Goal: Obtain resource: Download file/media

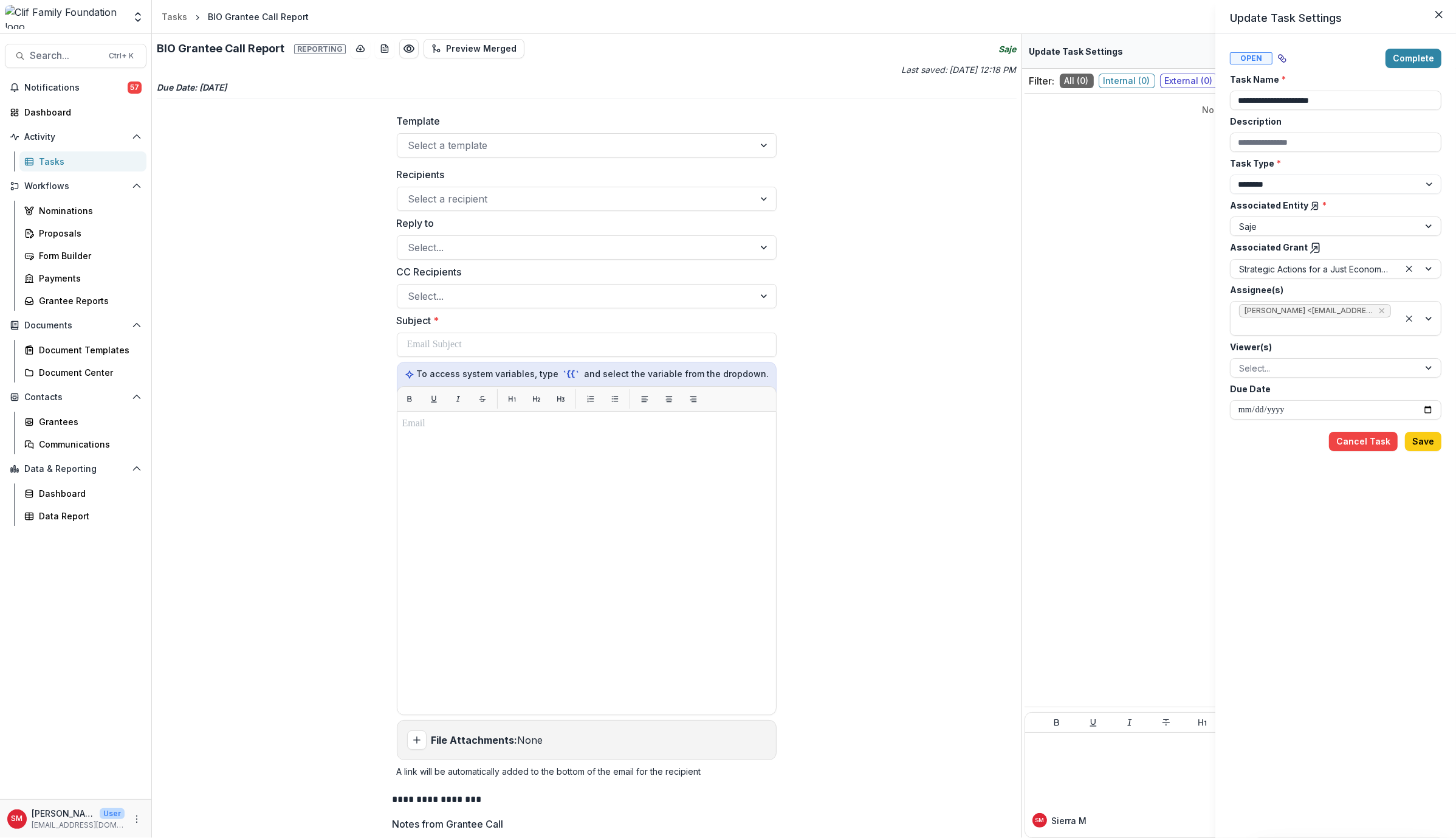
click at [568, 138] on div "**********" at bounding box center [728, 419] width 1456 height 838
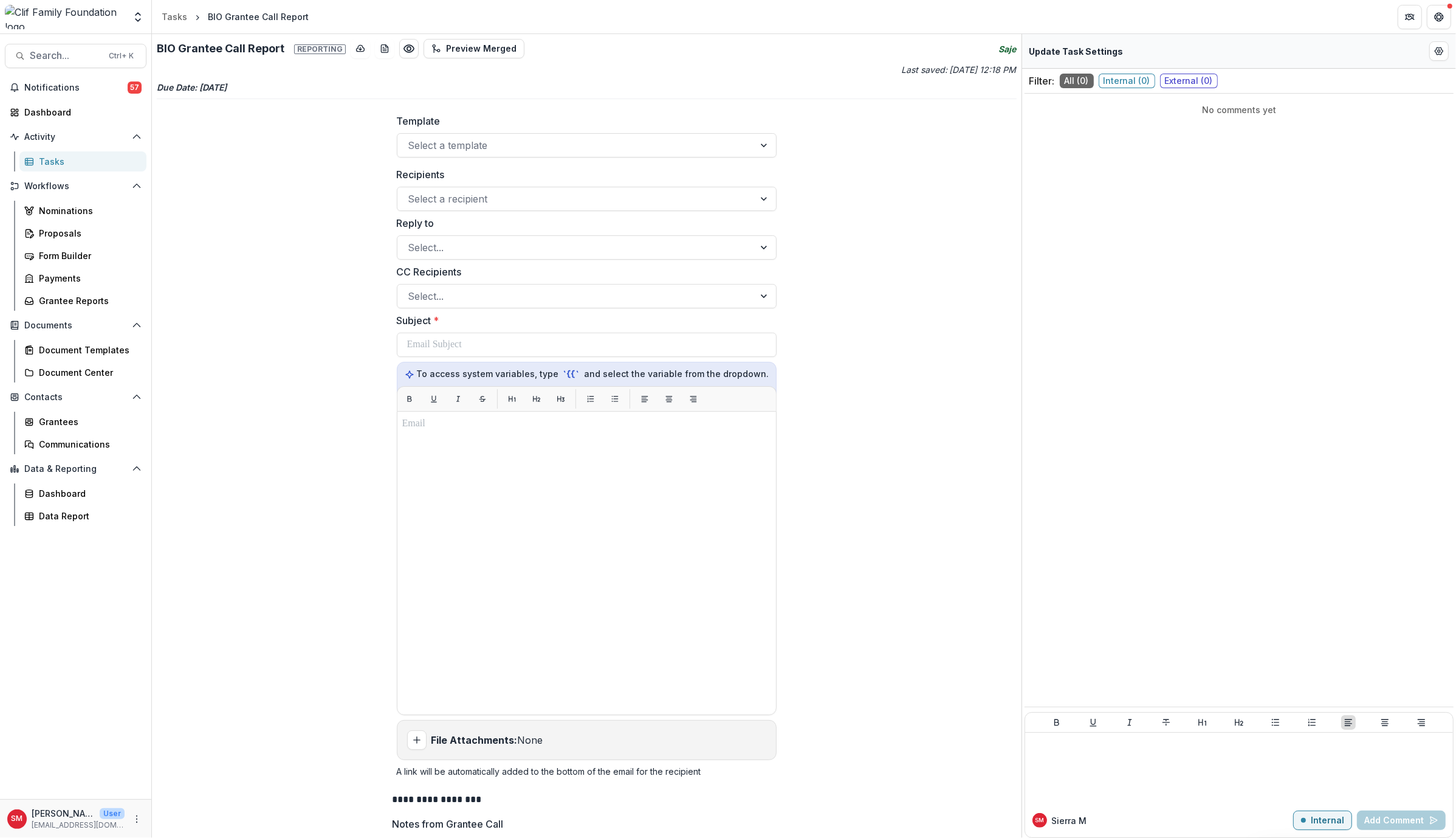
drag, startPoint x: 249, startPoint y: 50, endPoint x: 497, endPoint y: 65, distance: 248.5
click at [249, 50] on h2 "BIO Grantee Call Report Reporting" at bounding box center [251, 49] width 189 height 14
click at [517, 141] on div at bounding box center [576, 145] width 336 height 17
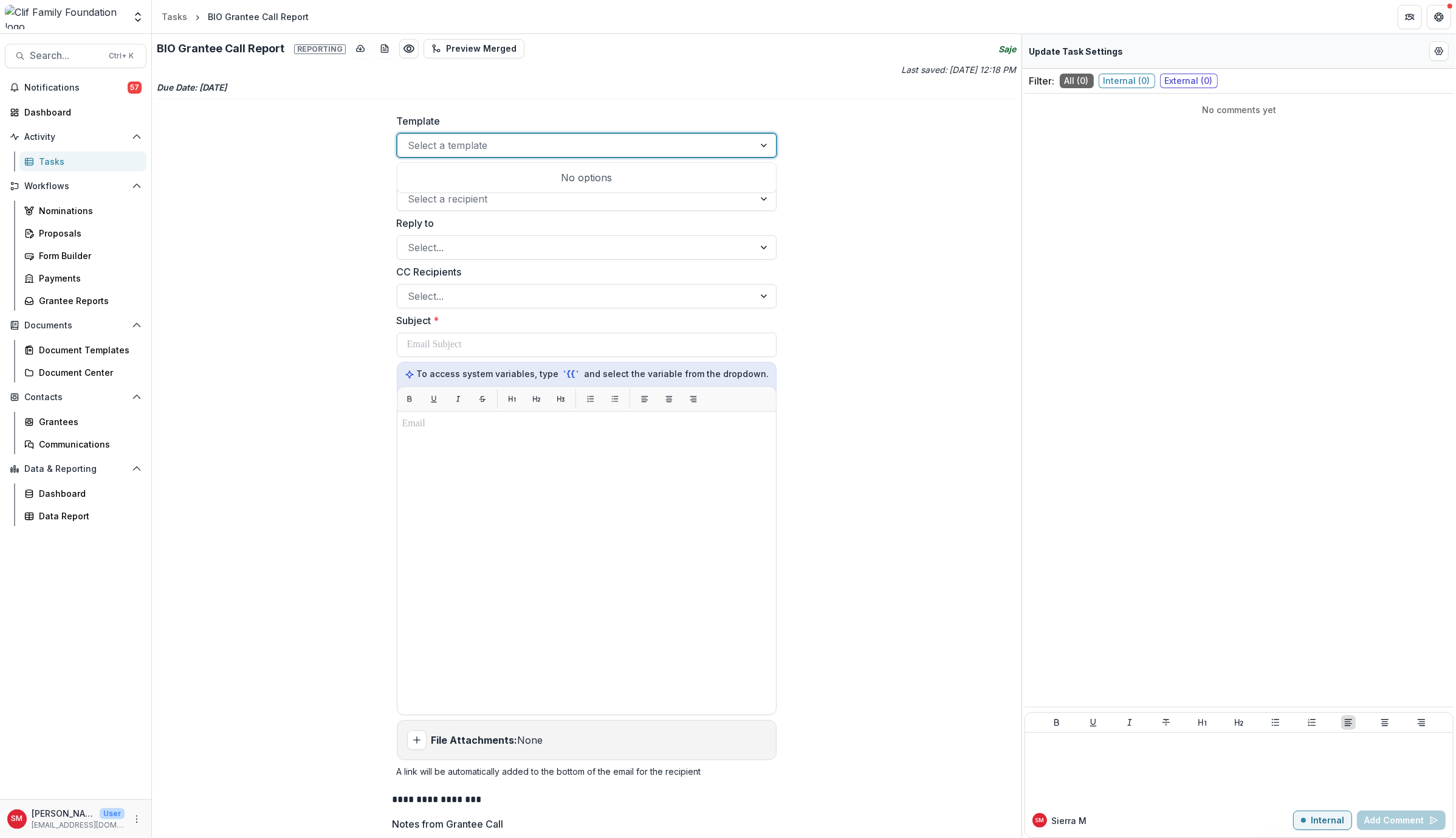
click at [516, 141] on div at bounding box center [576, 145] width 336 height 17
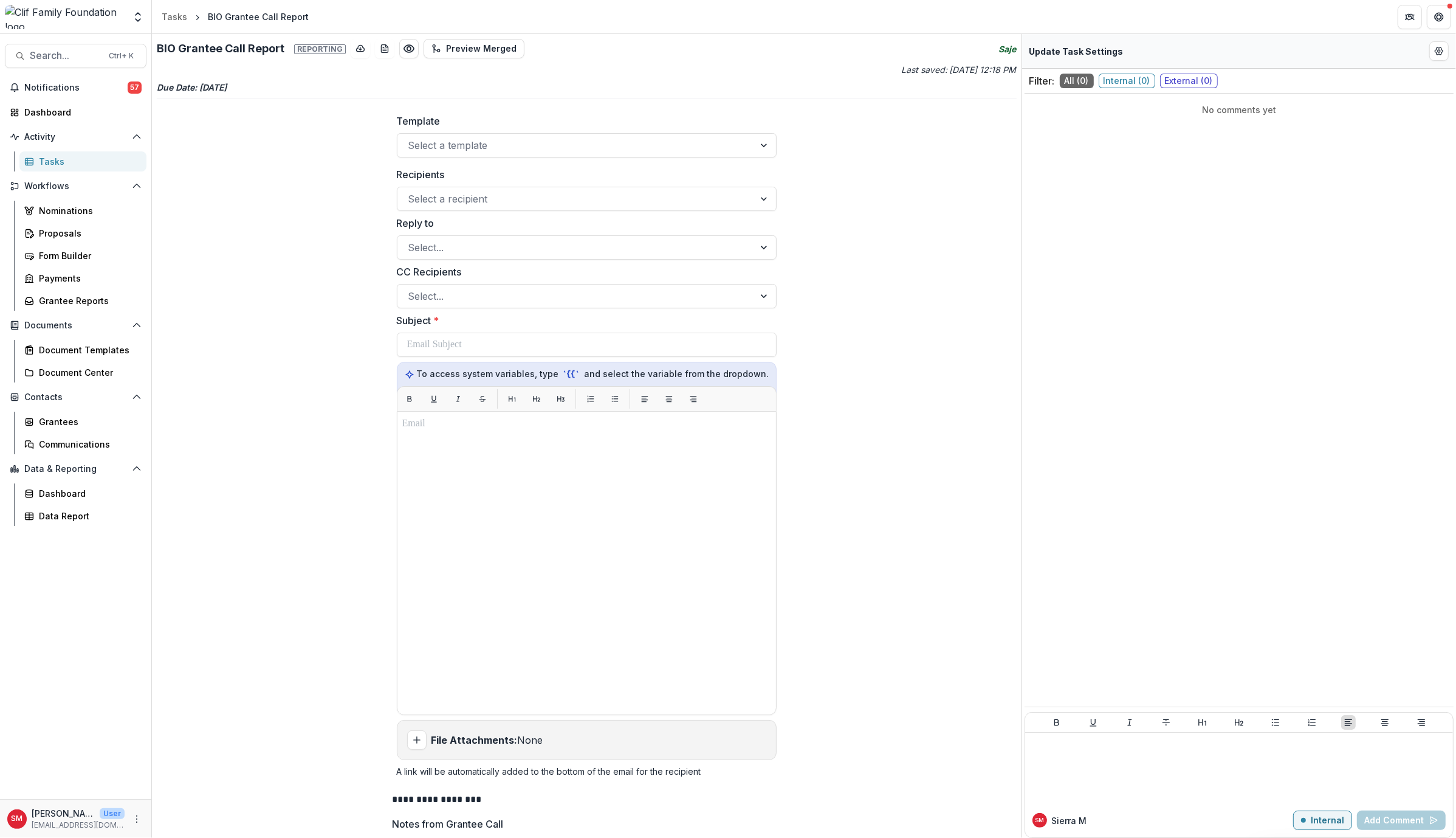
click at [225, 14] on div "BIO Grantee Call Report" at bounding box center [258, 17] width 101 height 13
click at [175, 12] on div "Tasks" at bounding box center [174, 17] width 25 height 13
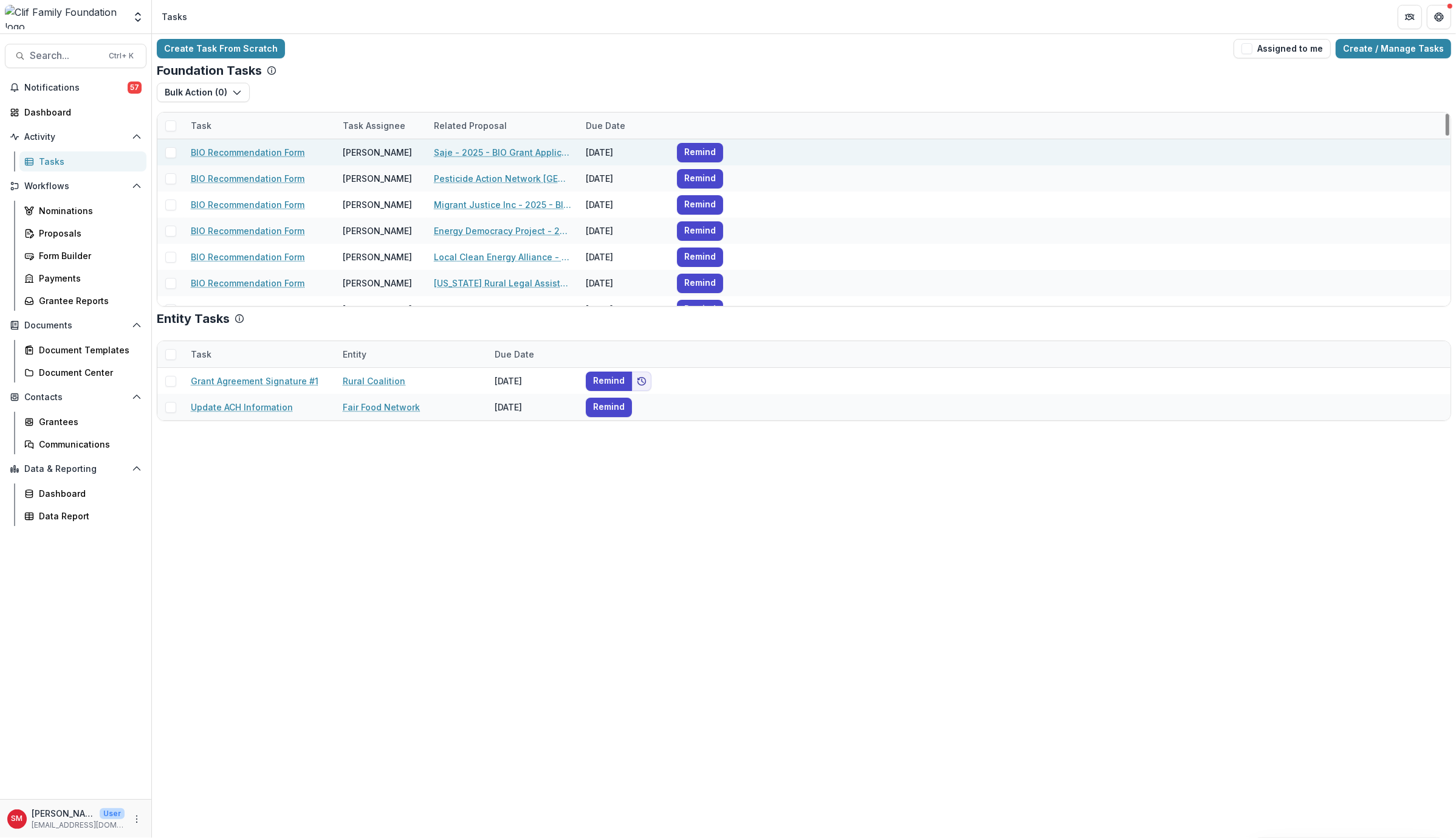
click at [284, 150] on link "BIO Recommendation Form" at bounding box center [247, 152] width 114 height 13
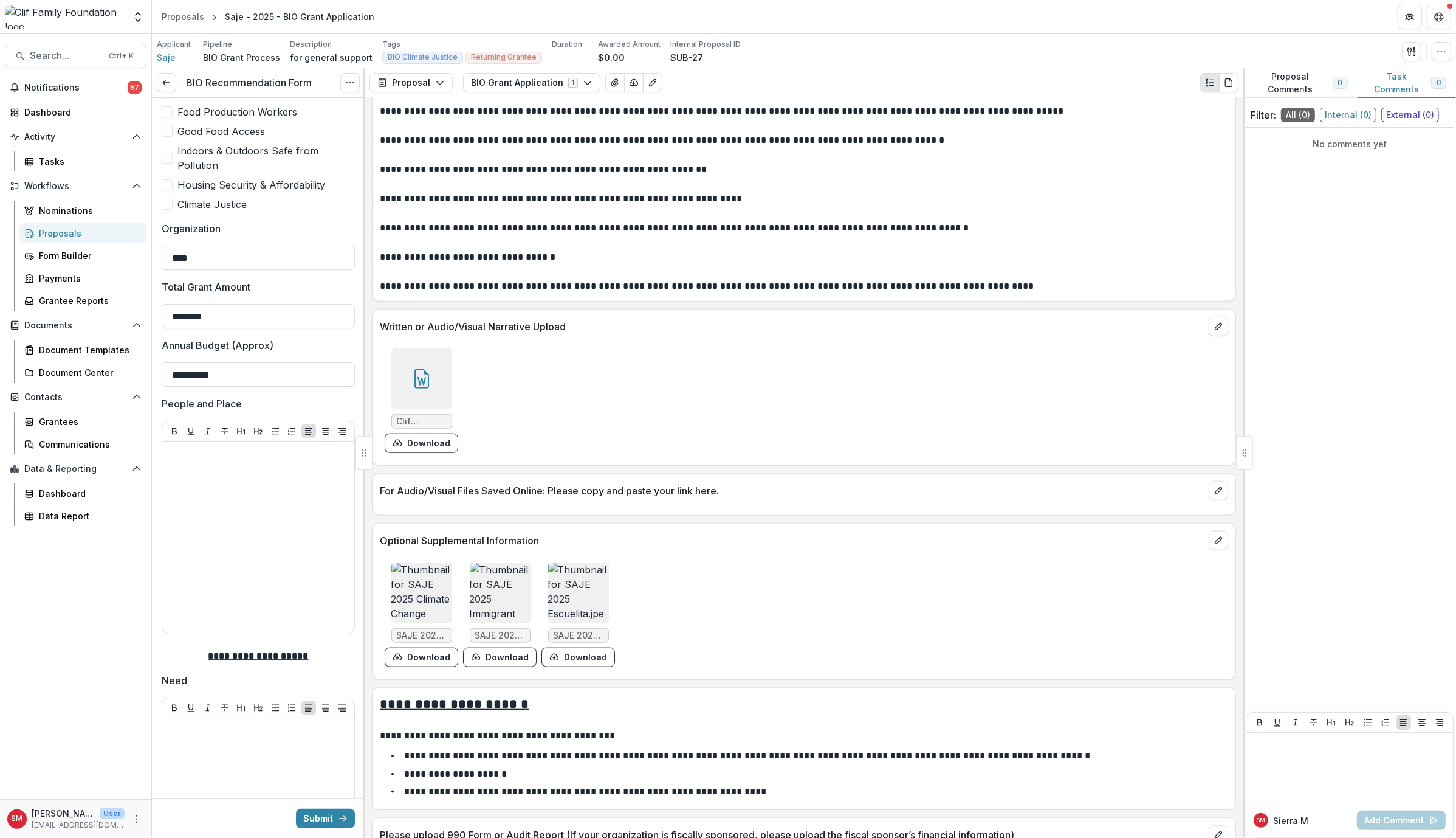
scroll to position [486, 0]
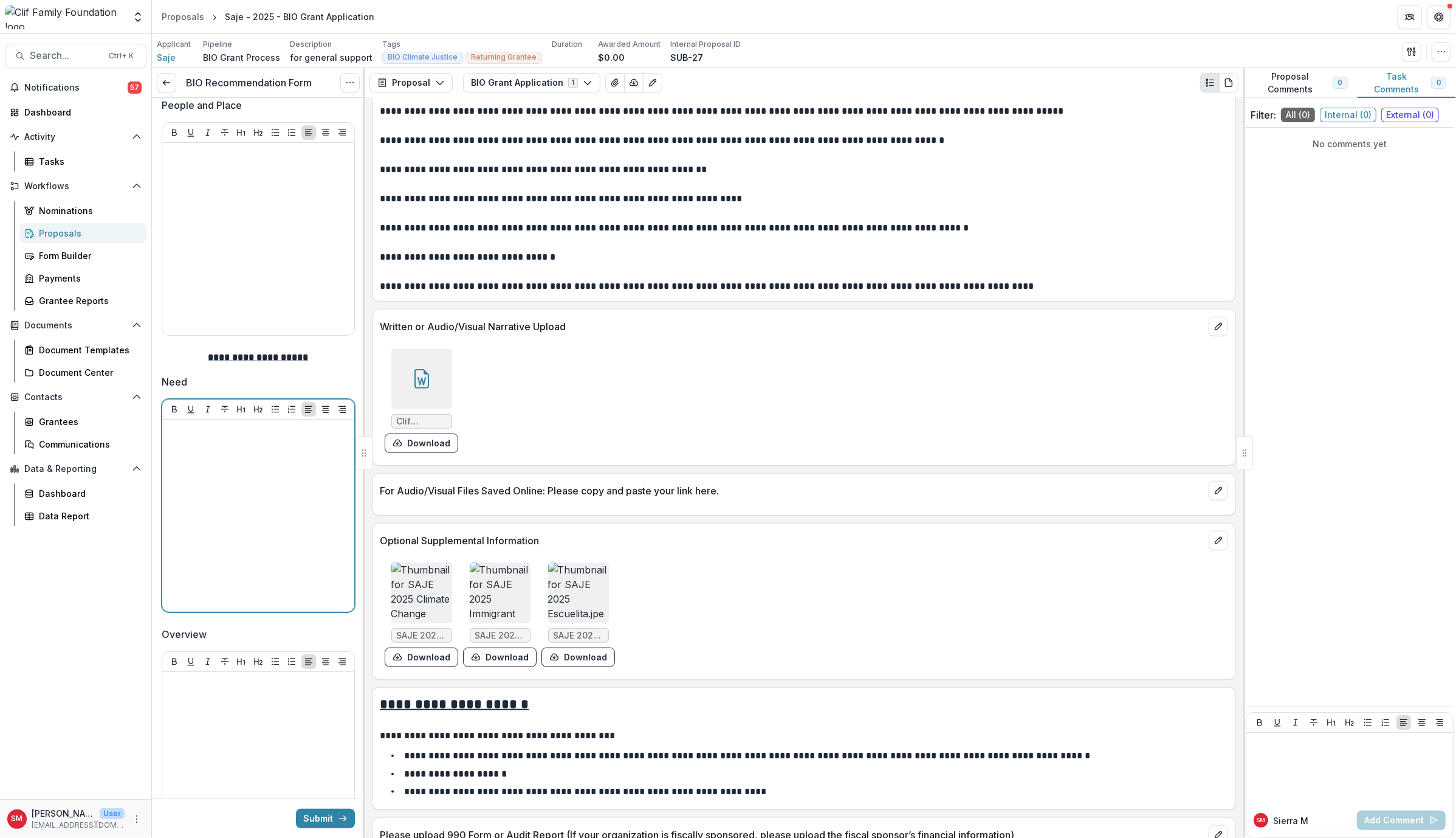
click at [254, 488] on div at bounding box center [258, 515] width 182 height 182
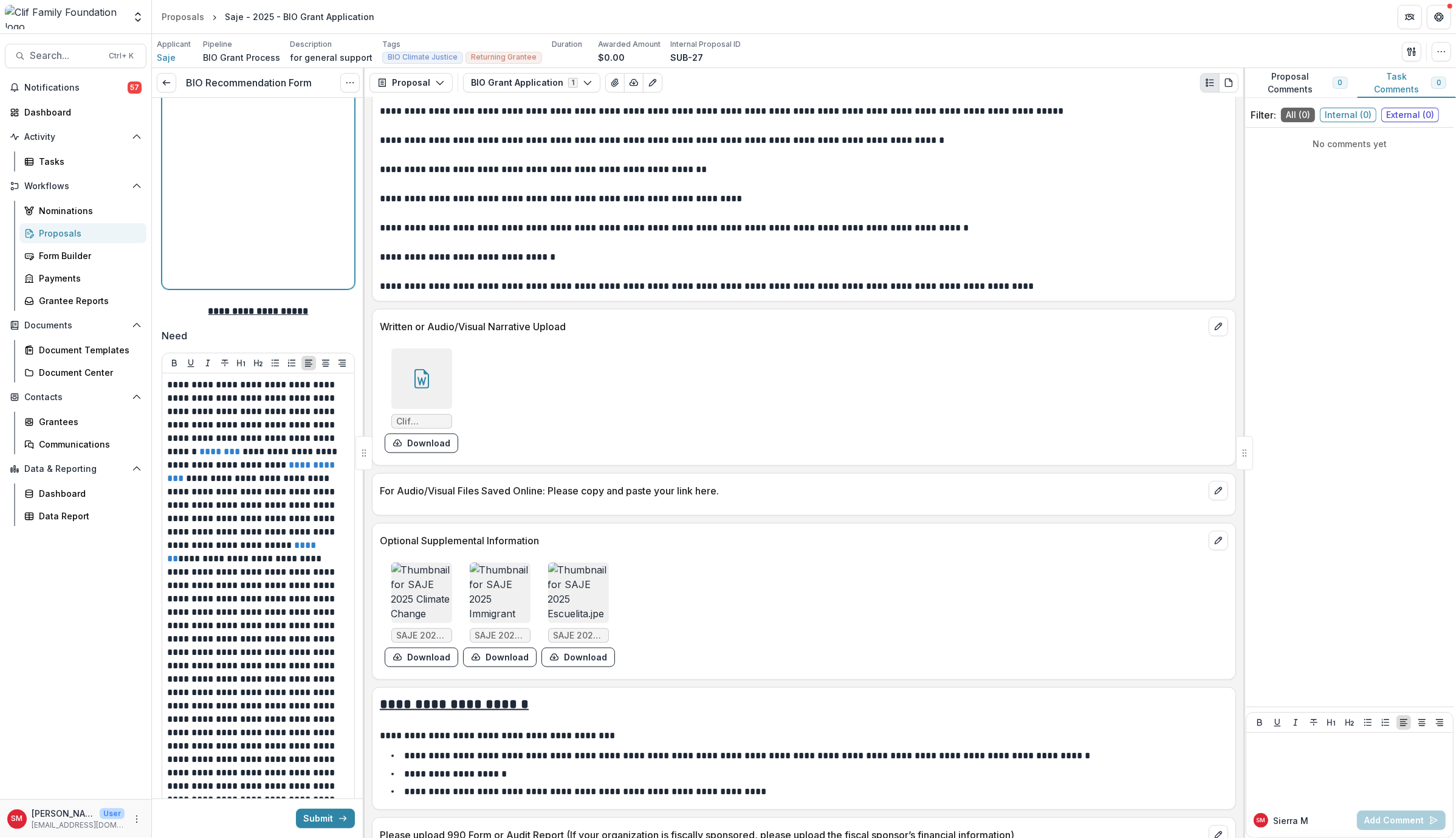
click at [257, 175] on div at bounding box center [258, 193] width 182 height 182
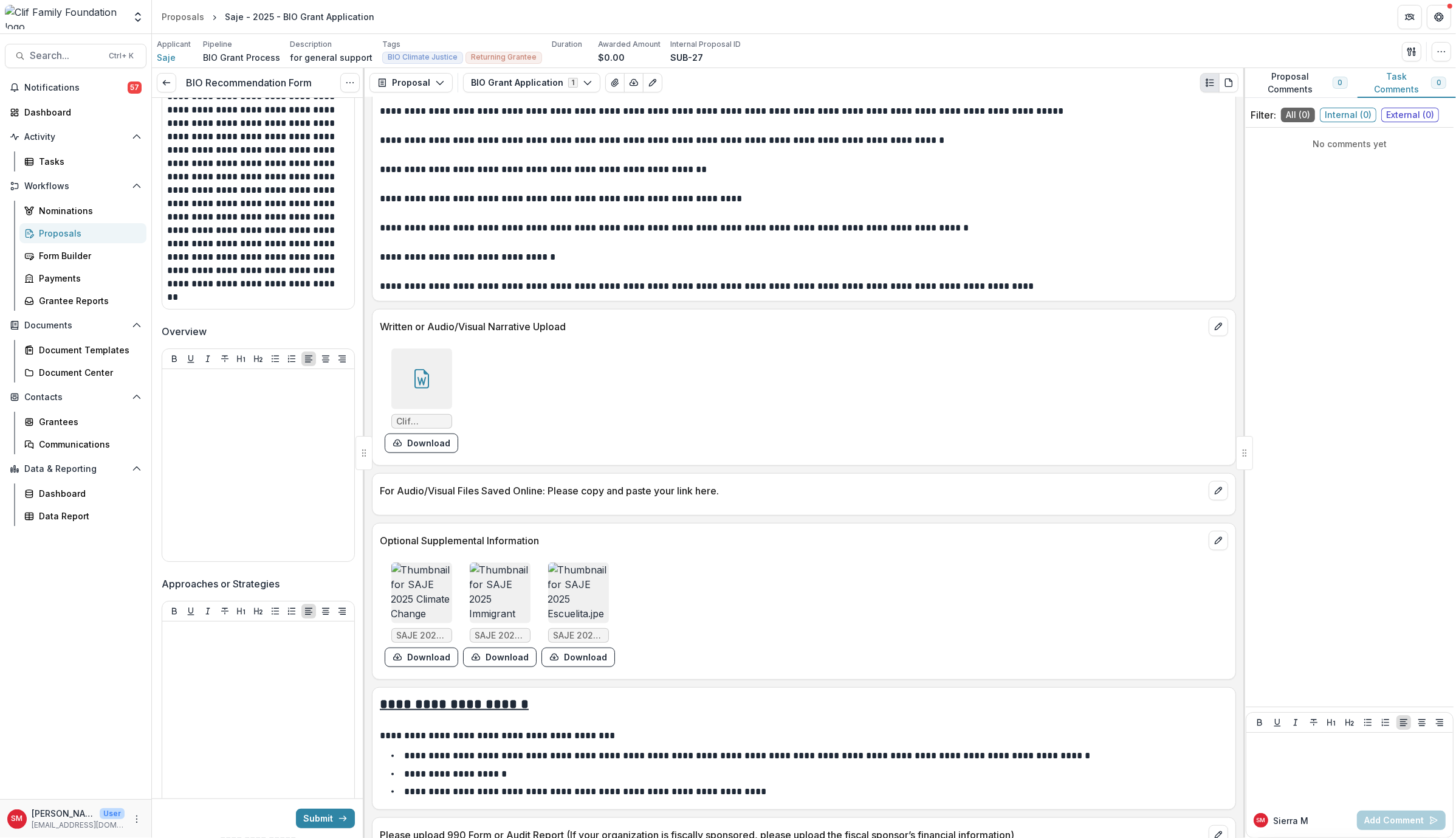
scroll to position [1140, 0]
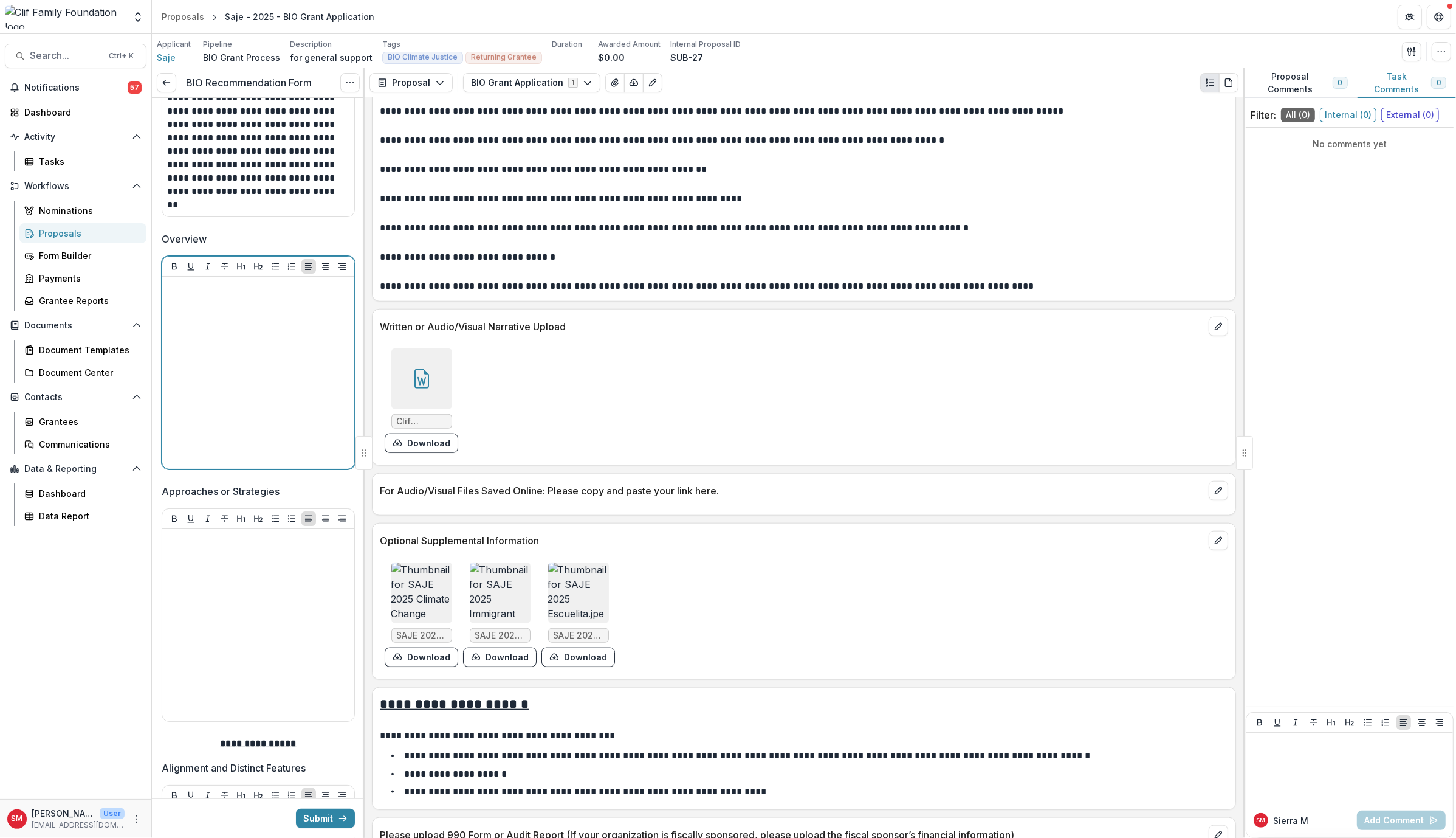
click at [233, 367] on div at bounding box center [258, 372] width 182 height 182
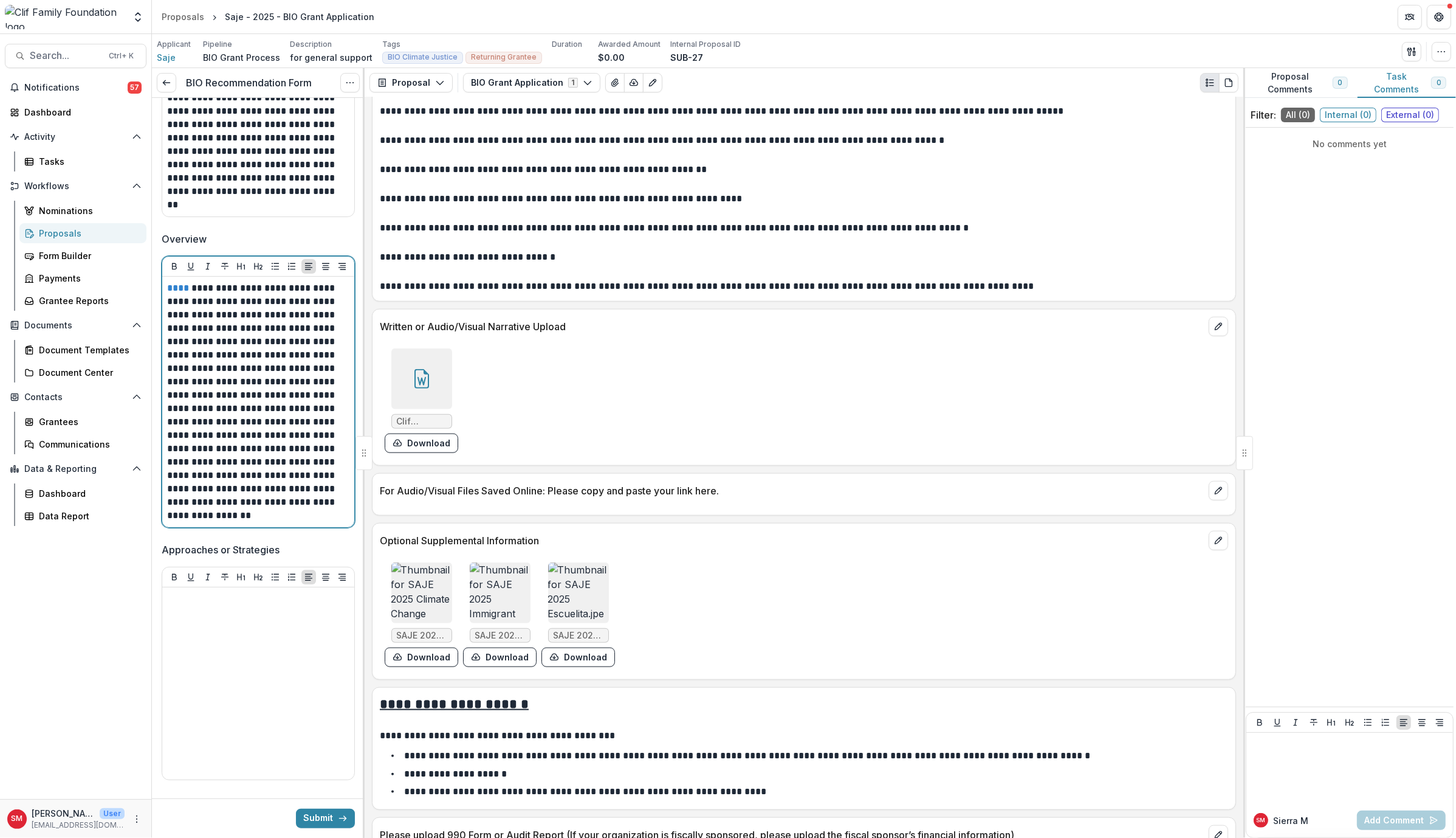
scroll to position [1505, 0]
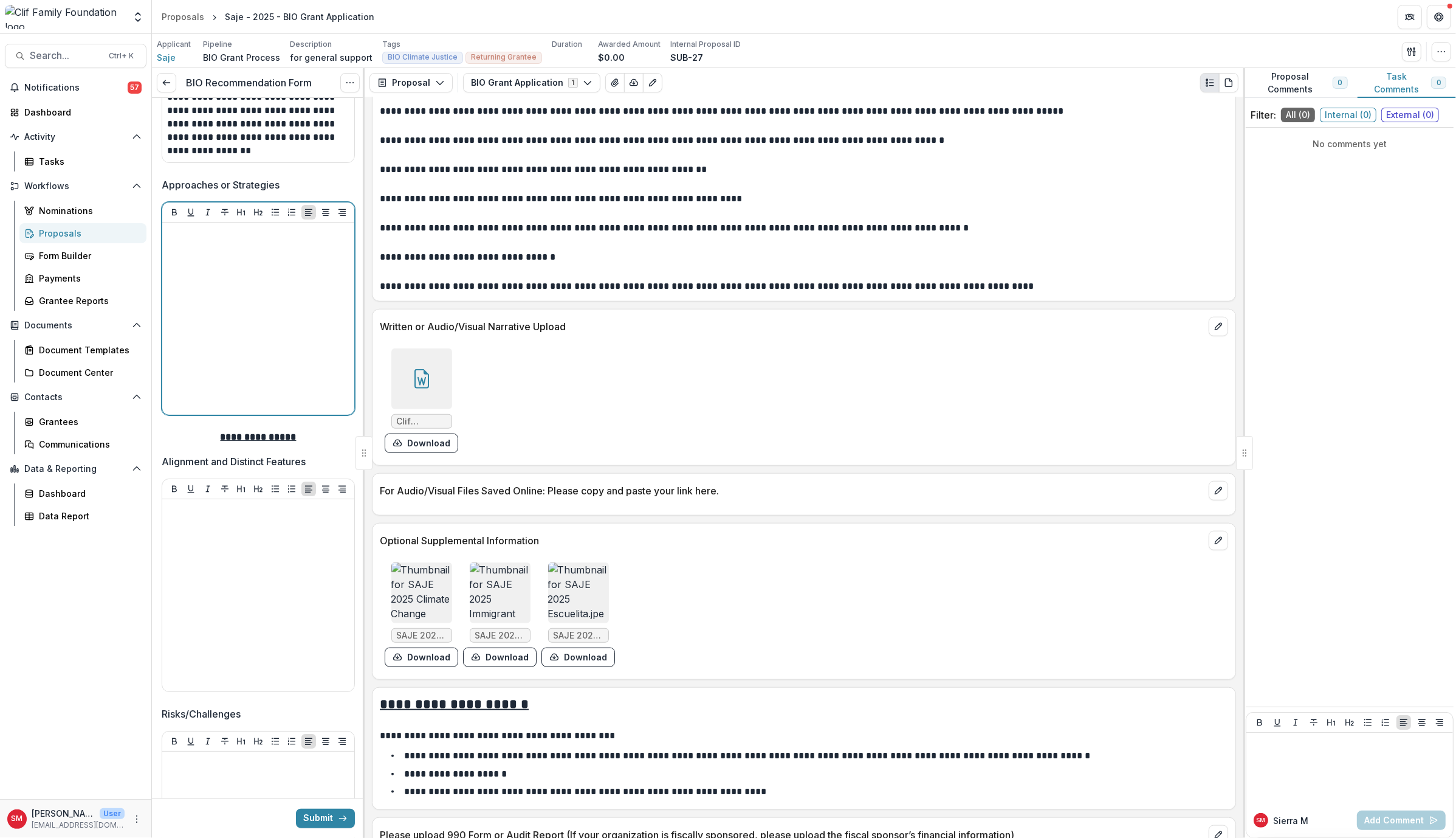
click at [248, 281] on div at bounding box center [258, 318] width 182 height 182
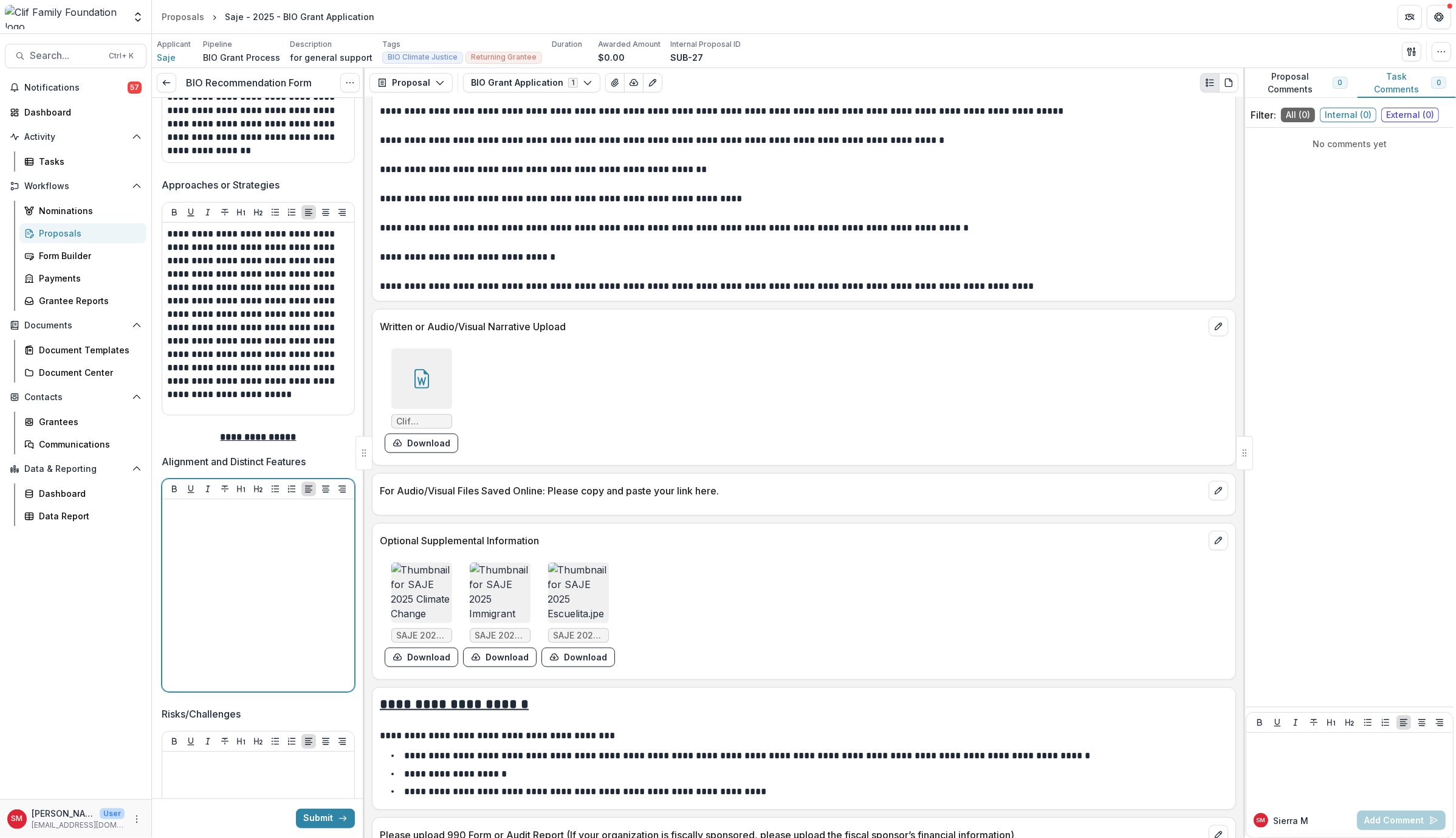
click at [241, 544] on div at bounding box center [258, 594] width 182 height 182
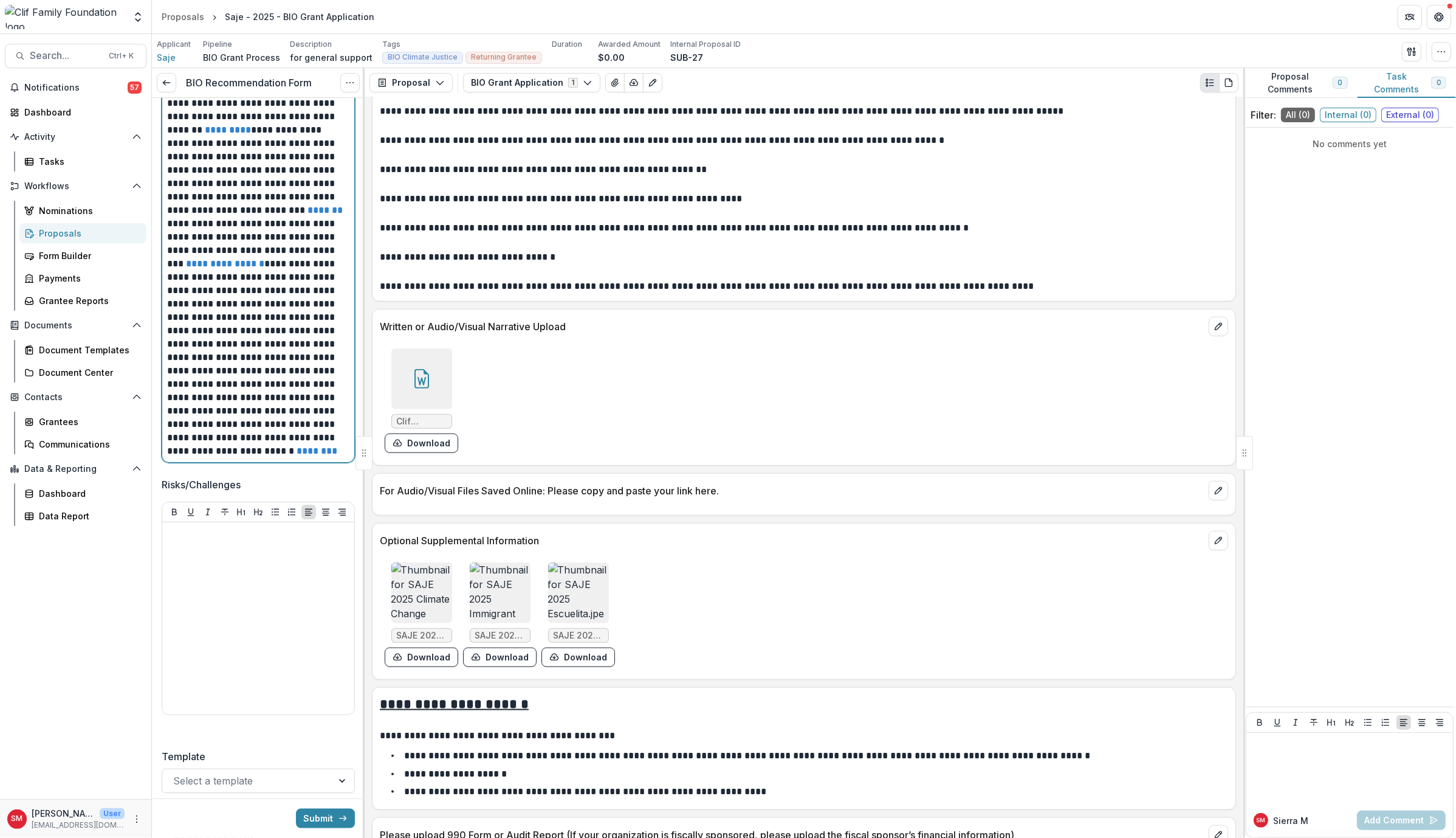
scroll to position [1940, 0]
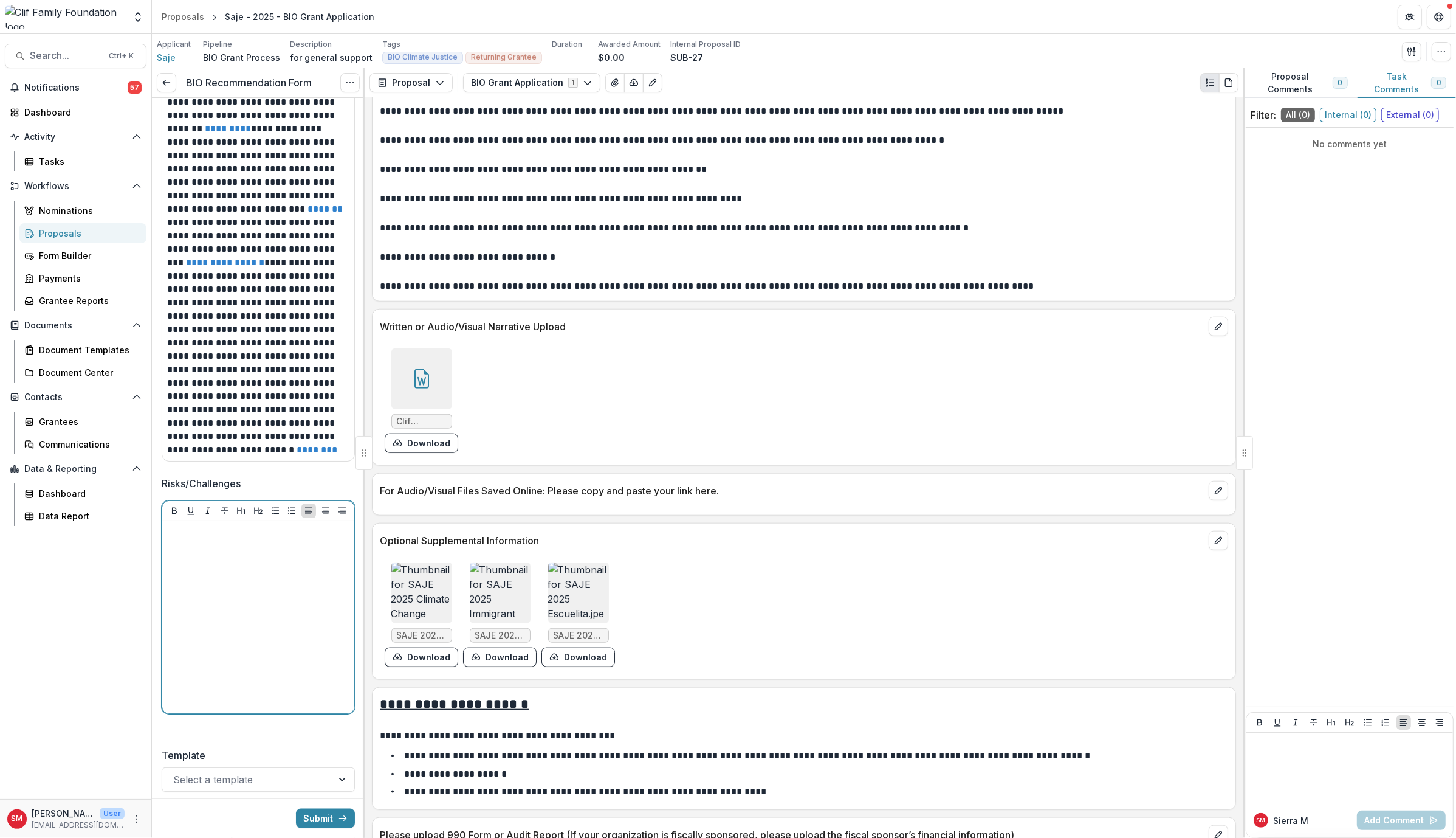
click at [220, 579] on div at bounding box center [258, 617] width 182 height 182
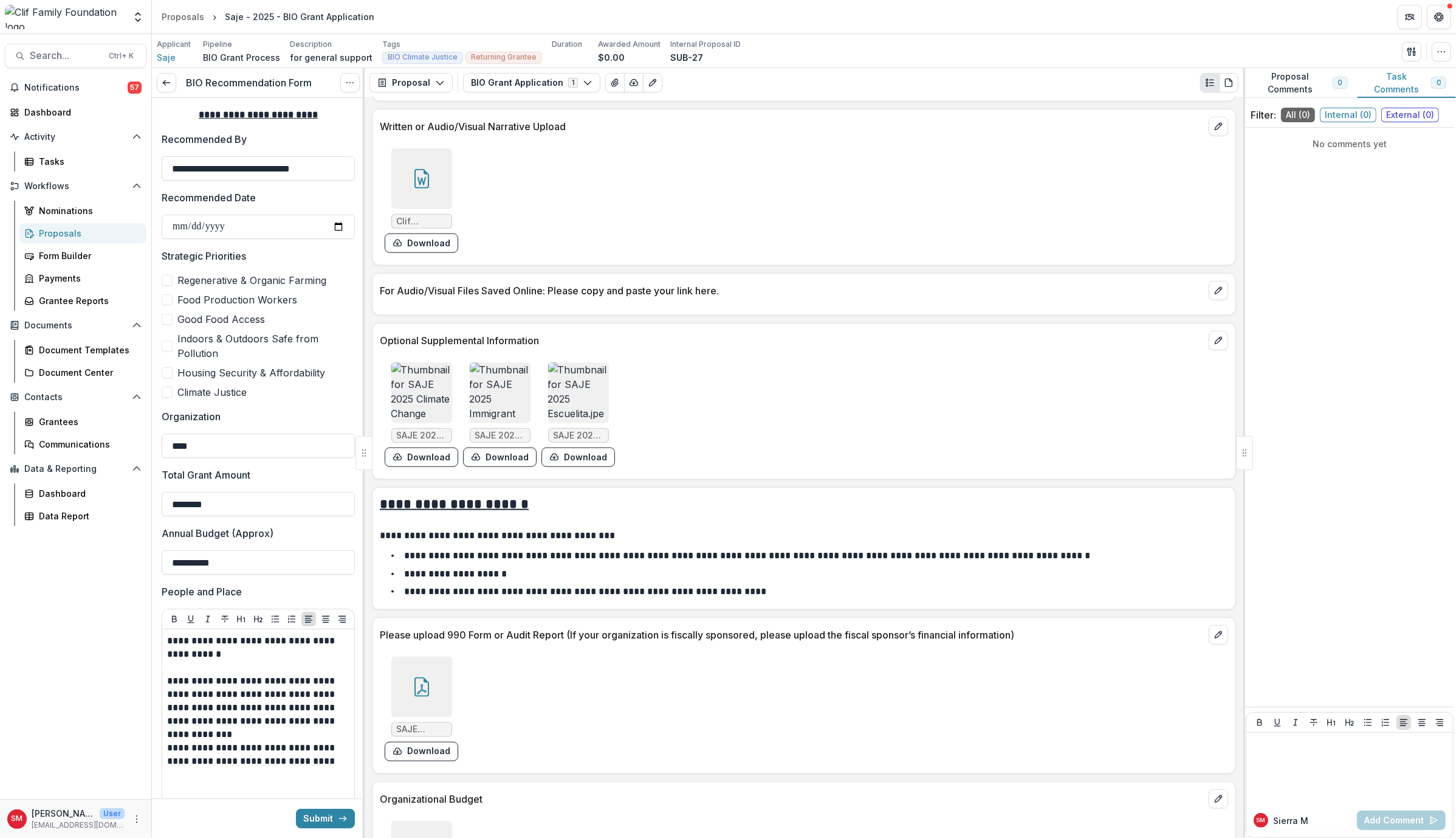
scroll to position [1823, 0]
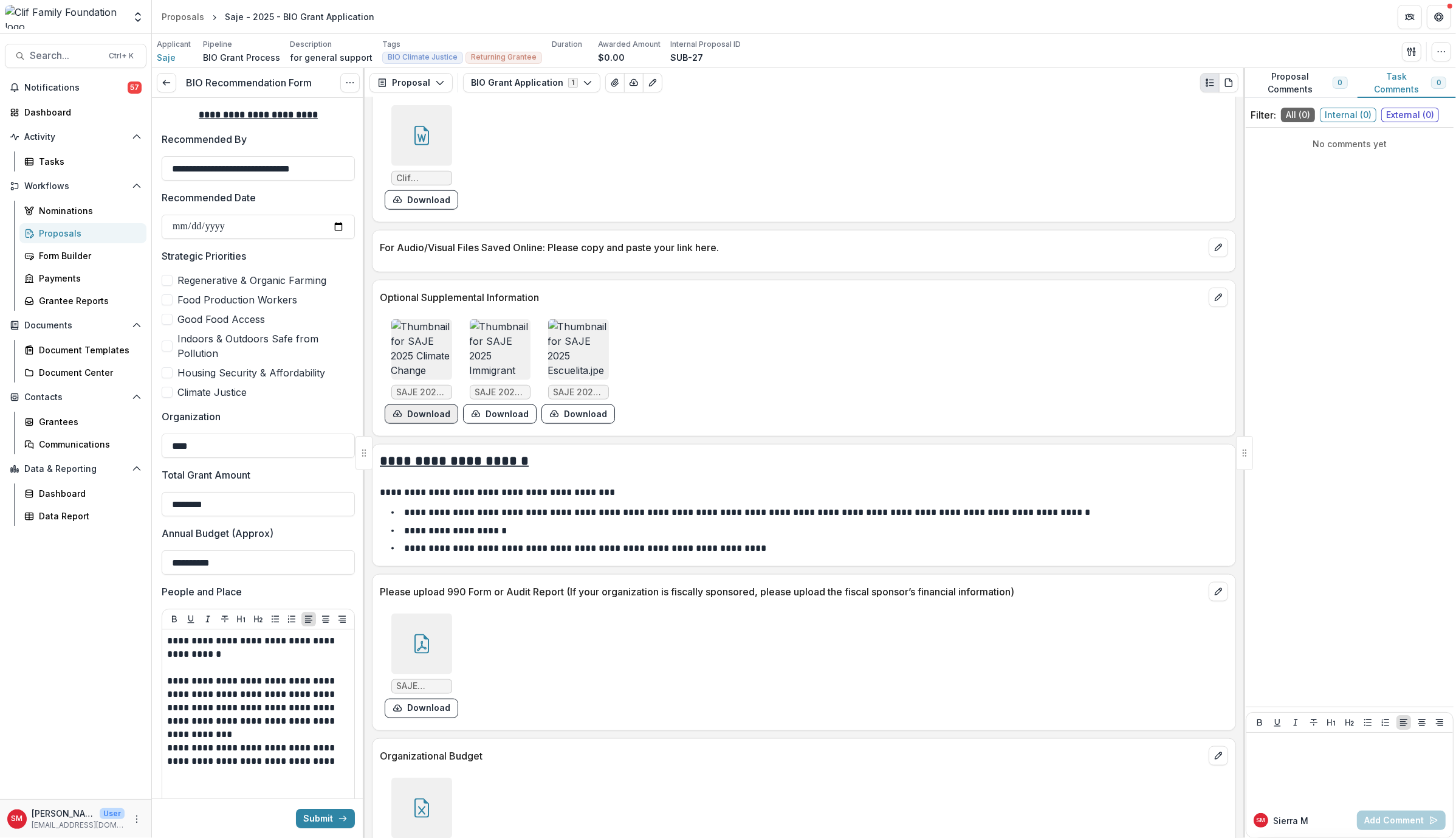
click at [418, 404] on button "Download" at bounding box center [421, 414] width 73 height 19
click at [426, 336] on img at bounding box center [422, 349] width 60 height 60
